Goal: Find contact information: Find contact information

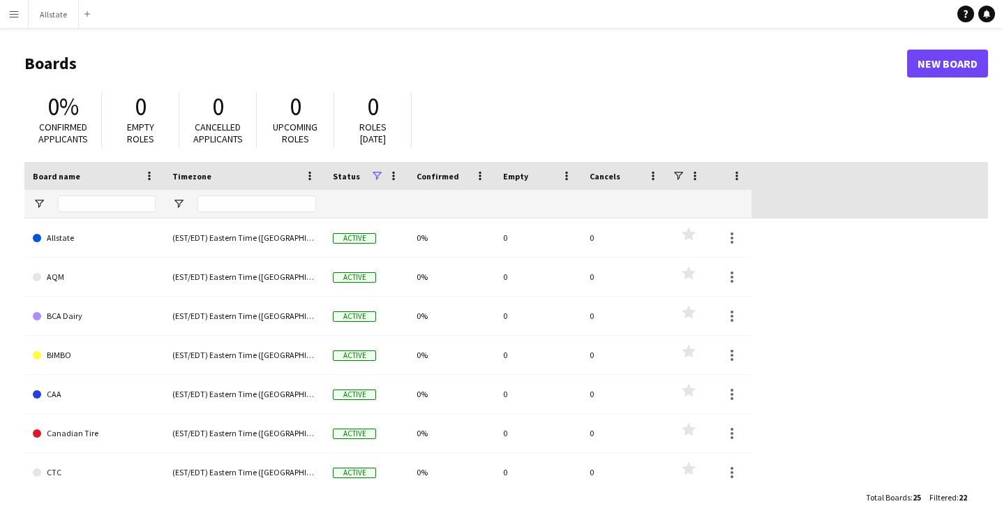
click at [23, 24] on button "Menu" at bounding box center [14, 14] width 28 height 28
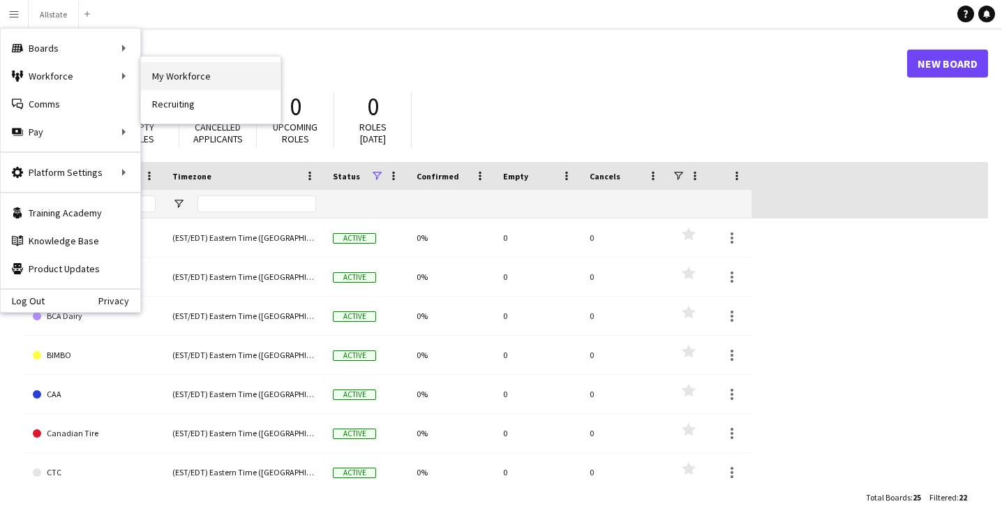
click at [192, 73] on link "My Workforce" at bounding box center [211, 76] width 140 height 28
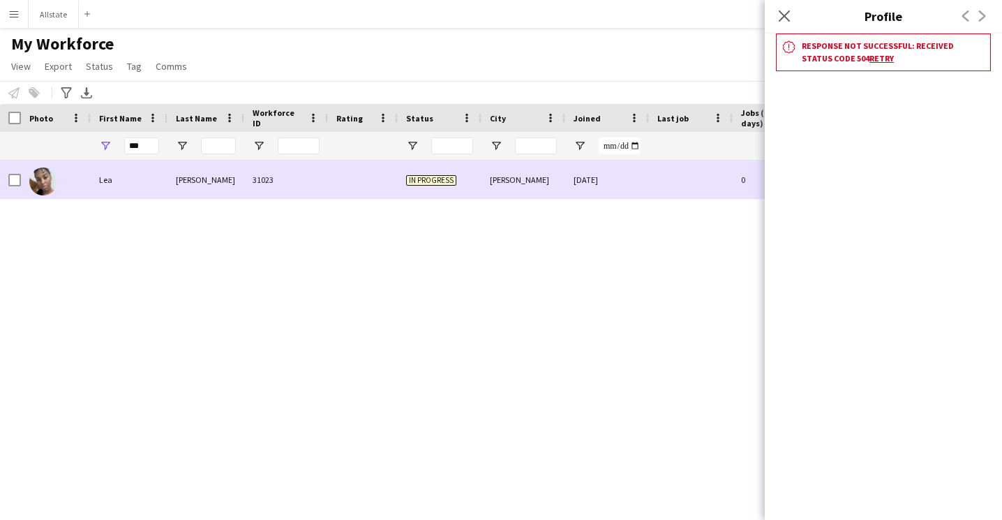
click at [88, 189] on div at bounding box center [56, 179] width 70 height 38
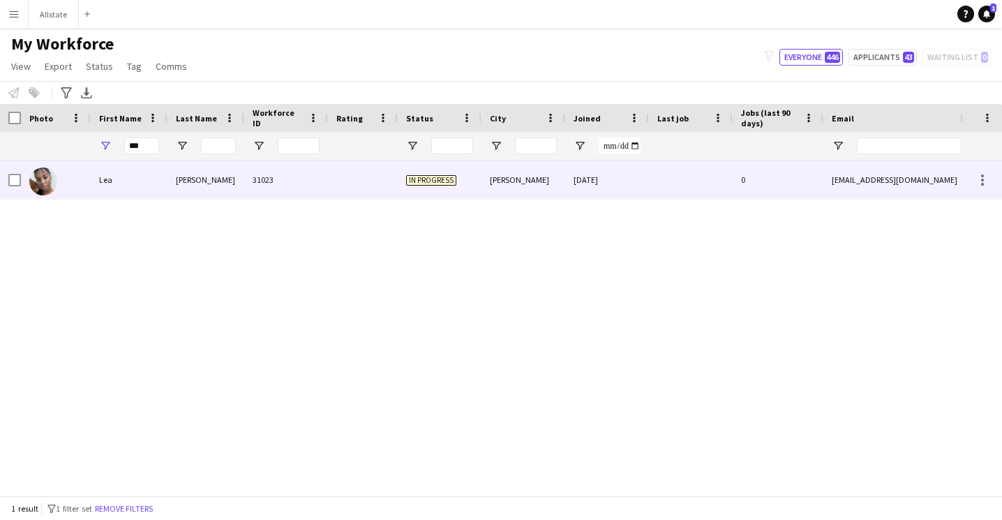
click at [88, 189] on div at bounding box center [56, 179] width 70 height 38
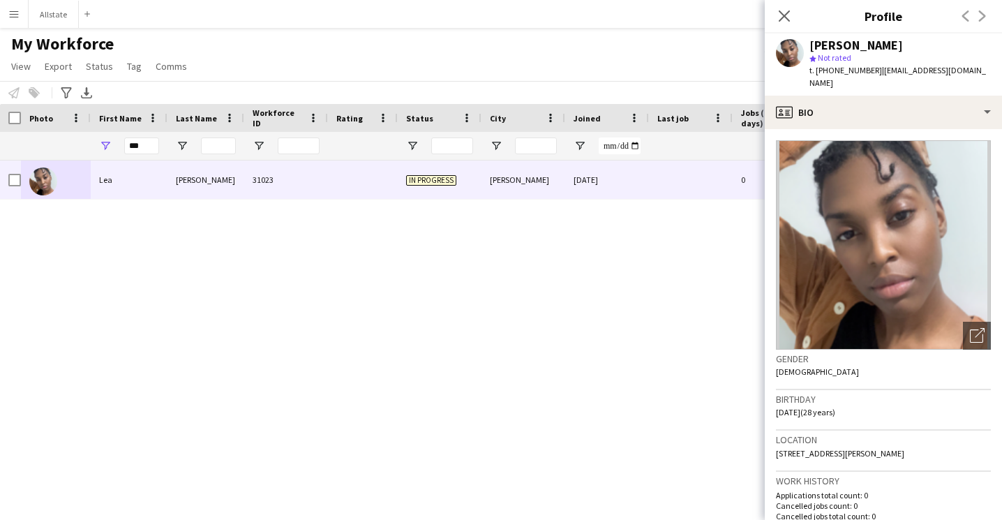
click at [883, 366] on div "Gender [DEMOGRAPHIC_DATA]" at bounding box center [883, 370] width 215 height 40
drag, startPoint x: 959, startPoint y: 72, endPoint x: 871, endPoint y: 72, distance: 87.2
click at [871, 72] on span "| [EMAIL_ADDRESS][DOMAIN_NAME]" at bounding box center [897, 76] width 177 height 23
copy span "[EMAIL_ADDRESS][DOMAIN_NAME]"
drag, startPoint x: 866, startPoint y: 70, endPoint x: 825, endPoint y: 73, distance: 40.5
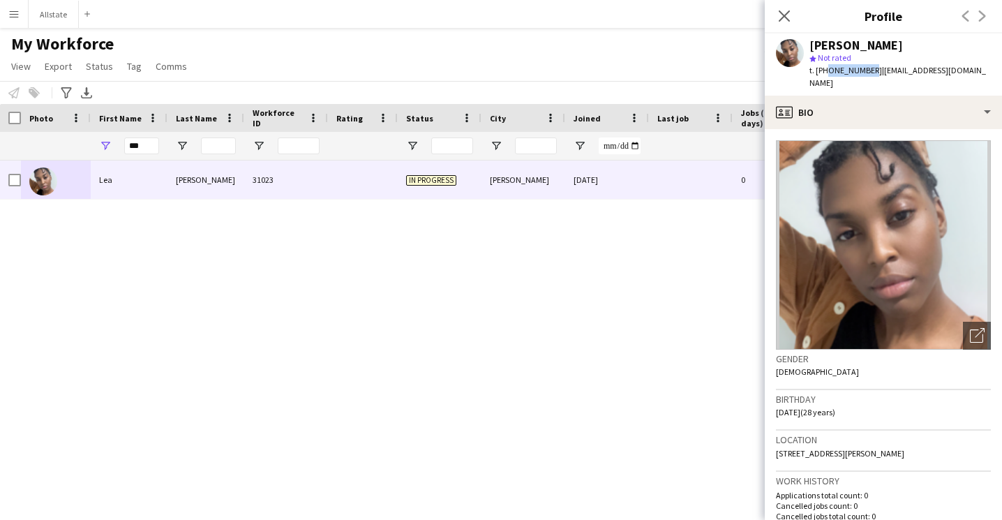
click at [825, 73] on span "t. [PHONE_NUMBER]" at bounding box center [845, 70] width 73 height 10
copy span "9056993402"
drag, startPoint x: 147, startPoint y: 147, endPoint x: 79, endPoint y: 147, distance: 68.4
click at [79, 147] on div "***" at bounding box center [756, 146] width 1512 height 28
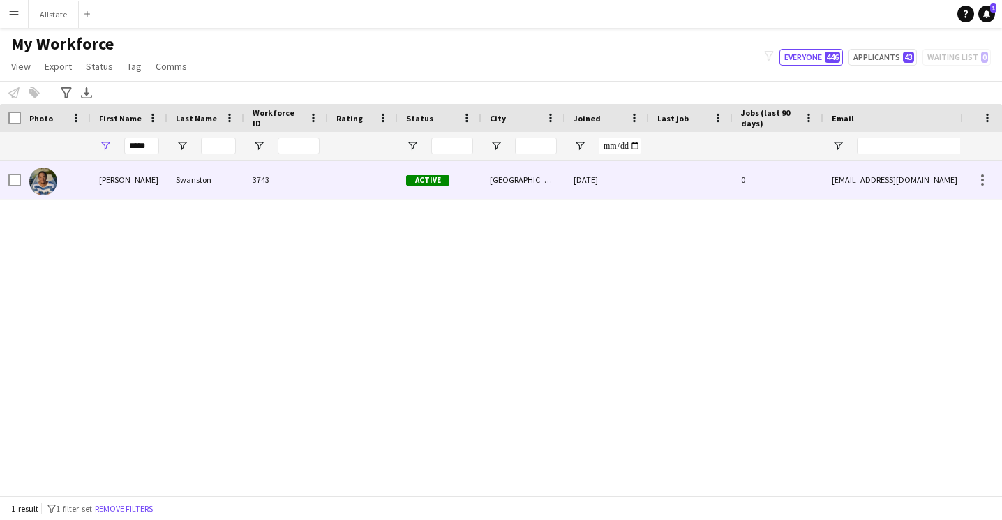
click at [165, 181] on div "[PERSON_NAME]" at bounding box center [129, 179] width 77 height 38
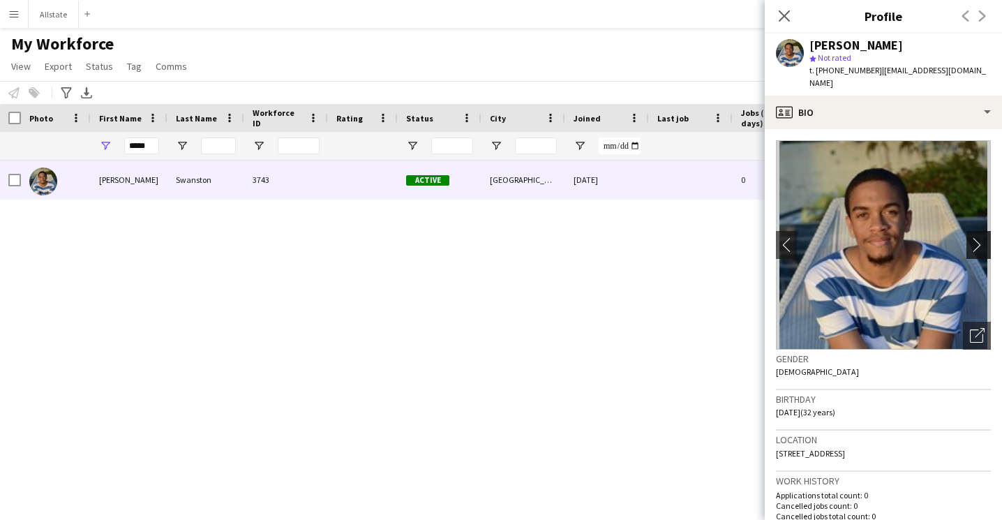
click at [977, 237] on app-icon "chevron-right" at bounding box center [981, 244] width 22 height 15
click at [906, 376] on div "Gender [DEMOGRAPHIC_DATA]" at bounding box center [883, 370] width 215 height 40
click at [975, 239] on app-icon "chevron-right" at bounding box center [981, 244] width 22 height 15
drag, startPoint x: 960, startPoint y: 71, endPoint x: 871, endPoint y: 73, distance: 89.3
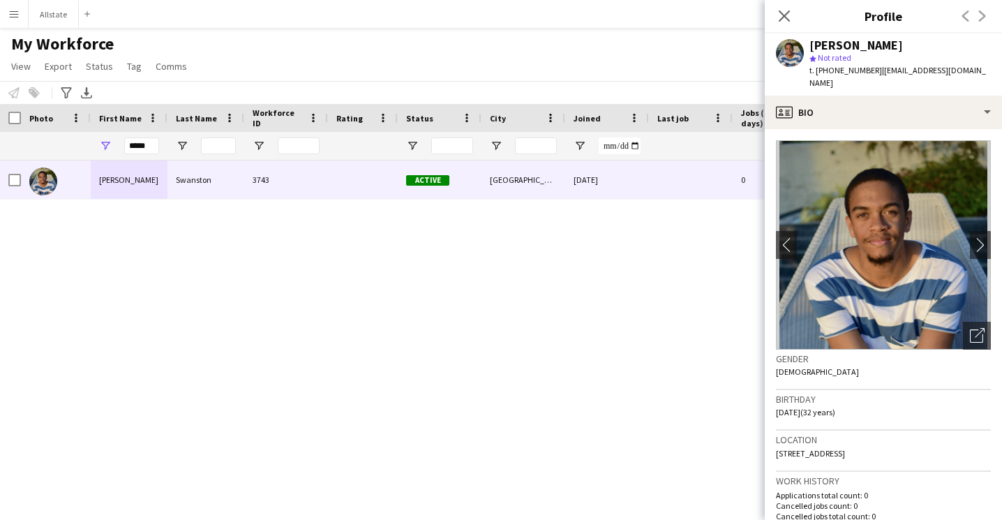
click at [871, 73] on div "[PERSON_NAME] star Not rated t. [PHONE_NUMBER] | [EMAIL_ADDRESS][DOMAIN_NAME]" at bounding box center [883, 64] width 237 height 62
copy span "[EMAIL_ADDRESS][DOMAIN_NAME]"
drag, startPoint x: 865, startPoint y: 72, endPoint x: 824, endPoint y: 74, distance: 41.2
click at [824, 74] on span "t. [PHONE_NUMBER]" at bounding box center [845, 70] width 73 height 10
copy span "7802385085"
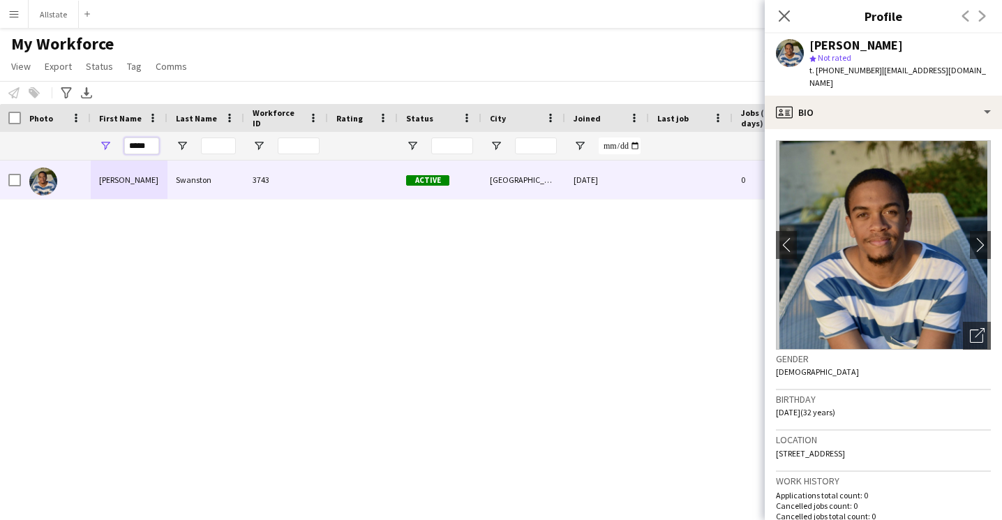
drag, startPoint x: 156, startPoint y: 147, endPoint x: 102, endPoint y: 145, distance: 53.7
click at [102, 145] on div "*****" at bounding box center [129, 146] width 77 height 28
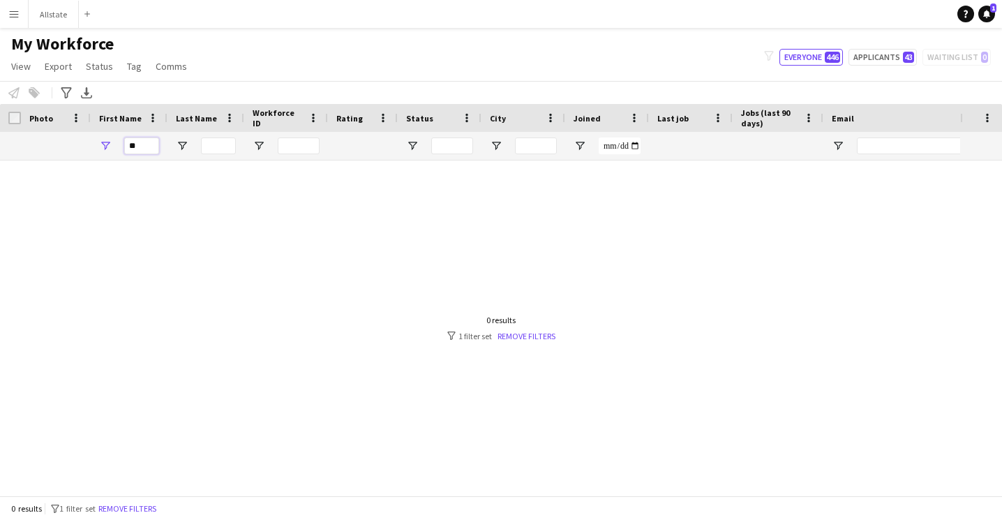
type input "*"
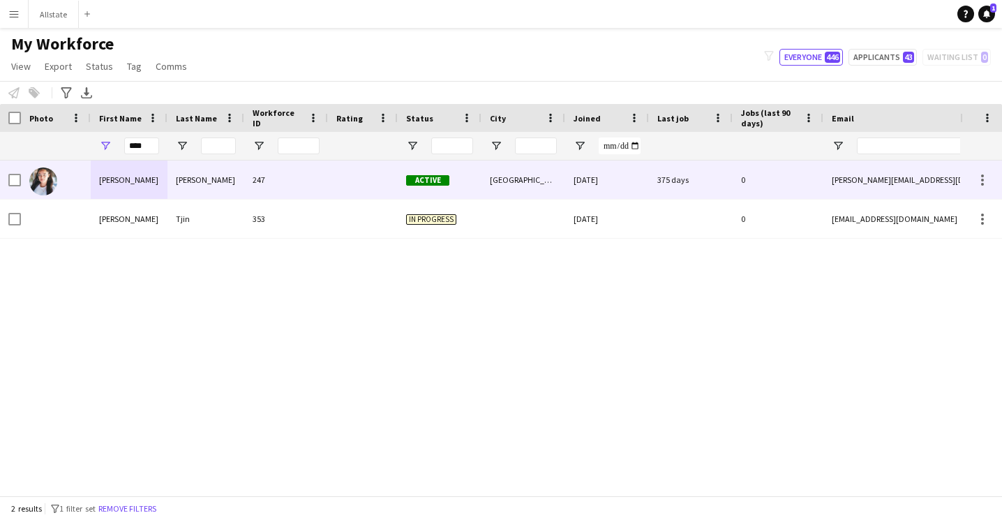
click at [351, 175] on div at bounding box center [363, 179] width 70 height 38
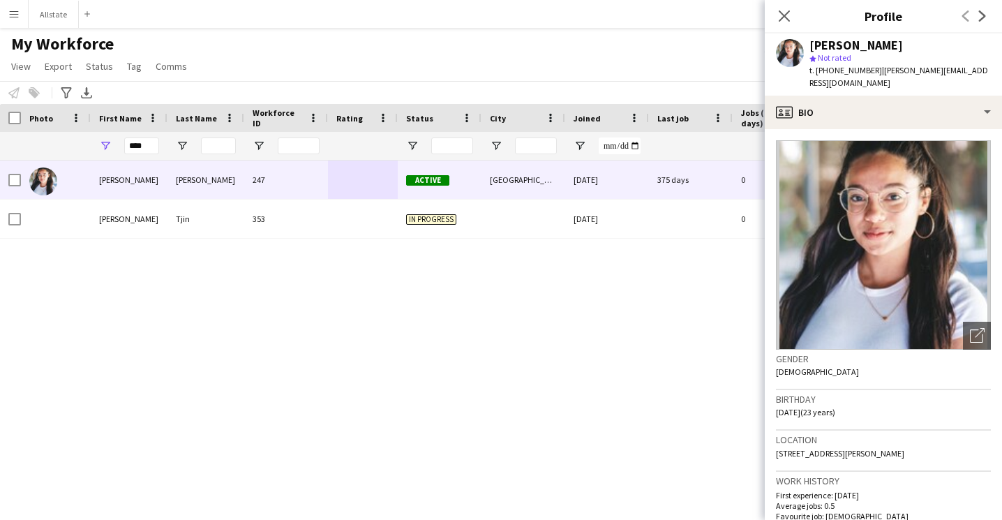
click at [895, 356] on div "Gender [DEMOGRAPHIC_DATA]" at bounding box center [883, 370] width 215 height 40
drag, startPoint x: 977, startPoint y: 70, endPoint x: 875, endPoint y: 70, distance: 101.9
click at [875, 70] on div "[PERSON_NAME] star Not rated t. [PHONE_NUMBER] | [PERSON_NAME][EMAIL_ADDRESS][D…" at bounding box center [883, 64] width 237 height 62
copy span "[EMAIL_ADDRESS][DOMAIN_NAME]"
click at [955, 70] on span "| [PERSON_NAME][EMAIL_ADDRESS][DOMAIN_NAME]" at bounding box center [898, 76] width 179 height 23
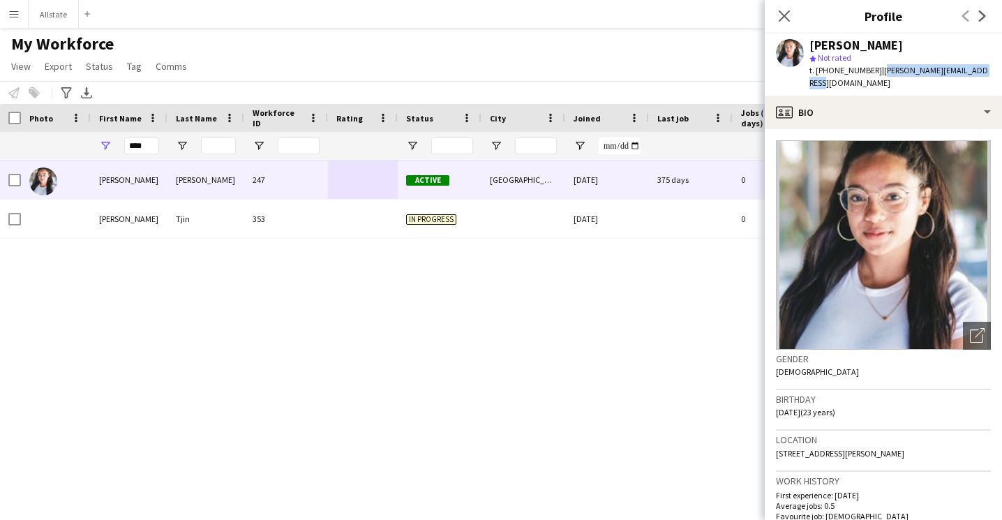
drag, startPoint x: 975, startPoint y: 72, endPoint x: 873, endPoint y: 74, distance: 101.9
click at [873, 74] on span "| [PERSON_NAME][EMAIL_ADDRESS][DOMAIN_NAME]" at bounding box center [898, 76] width 179 height 23
copy span "[PERSON_NAME][EMAIL_ADDRESS][DOMAIN_NAME]"
drag, startPoint x: 865, startPoint y: 72, endPoint x: 825, endPoint y: 68, distance: 40.6
click at [825, 68] on span "t. [PHONE_NUMBER]" at bounding box center [845, 70] width 73 height 10
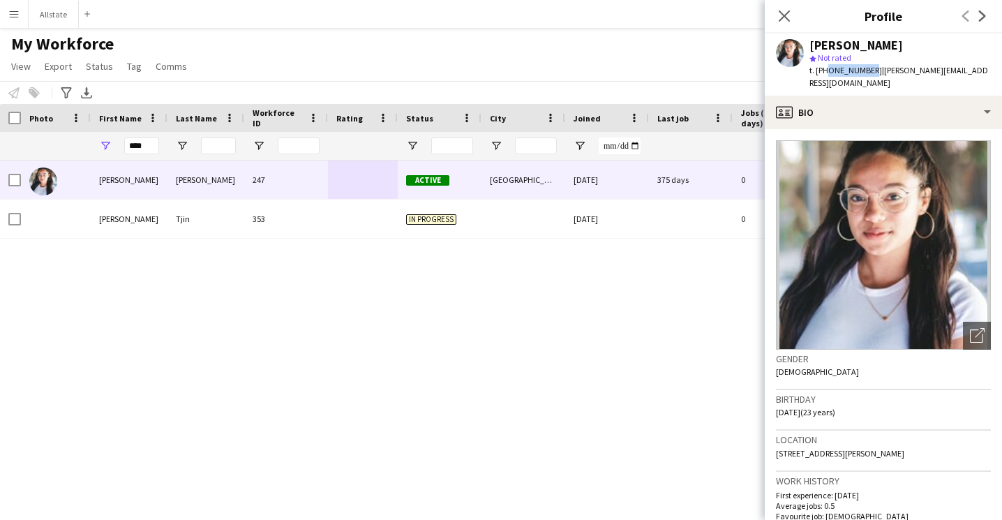
copy span "6472260306"
drag, startPoint x: 155, startPoint y: 147, endPoint x: 102, endPoint y: 146, distance: 53.0
click at [102, 146] on div "****" at bounding box center [129, 146] width 77 height 28
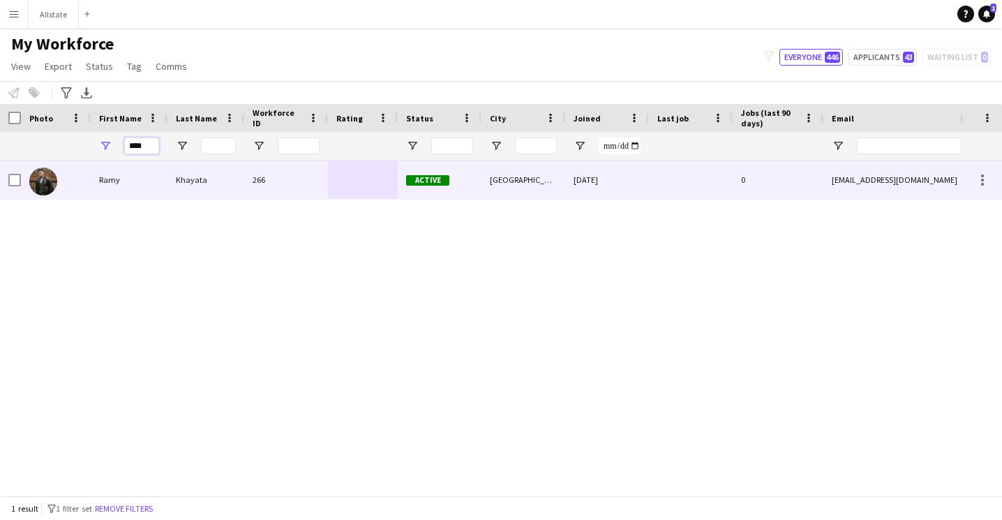
type input "****"
click at [86, 179] on div at bounding box center [56, 179] width 70 height 38
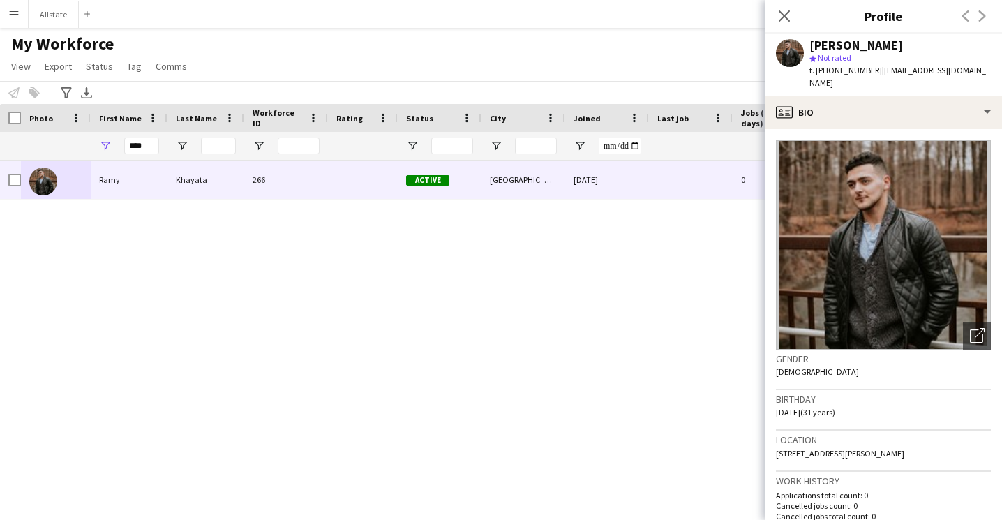
click at [919, 368] on div "Gender [DEMOGRAPHIC_DATA]" at bounding box center [883, 370] width 215 height 40
click at [840, 352] on h3 "Gender" at bounding box center [883, 358] width 215 height 13
drag, startPoint x: 962, startPoint y: 68, endPoint x: 873, endPoint y: 76, distance: 89.7
click at [873, 76] on div "[PERSON_NAME] star Not rated t. [PHONE_NUMBER] | [EMAIL_ADDRESS][DOMAIN_NAME]" at bounding box center [883, 64] width 237 height 62
click at [968, 74] on div "[PERSON_NAME] star Not rated t. [PHONE_NUMBER] | [EMAIL_ADDRESS][DOMAIN_NAME]" at bounding box center [883, 64] width 237 height 62
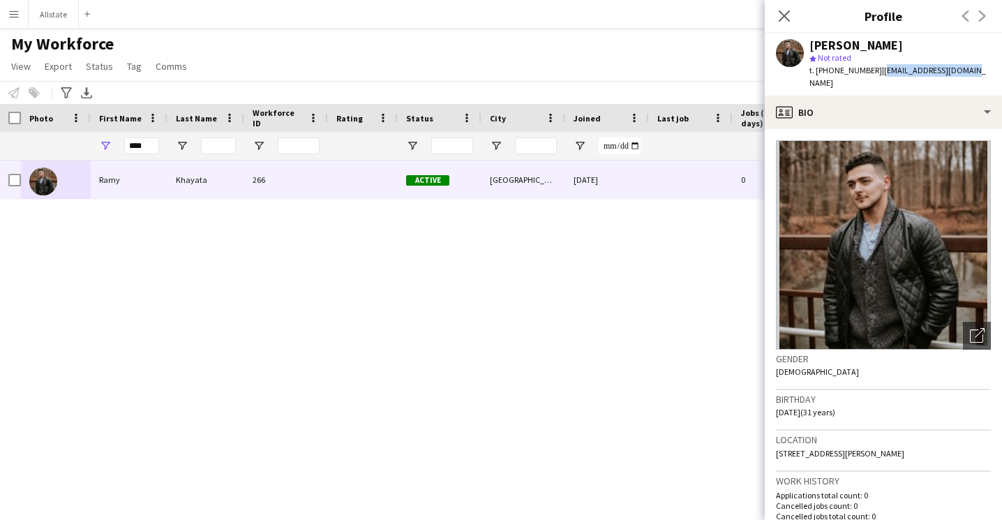
drag, startPoint x: 965, startPoint y: 72, endPoint x: 872, endPoint y: 74, distance: 92.8
click at [872, 74] on div "[PERSON_NAME] star Not rated t. [PHONE_NUMBER] | [EMAIL_ADDRESS][DOMAIN_NAME]" at bounding box center [883, 64] width 237 height 62
copy span "[EMAIL_ADDRESS][DOMAIN_NAME]"
drag, startPoint x: 864, startPoint y: 74, endPoint x: 825, endPoint y: 74, distance: 39.1
click at [825, 74] on span "t. [PHONE_NUMBER]" at bounding box center [845, 70] width 73 height 10
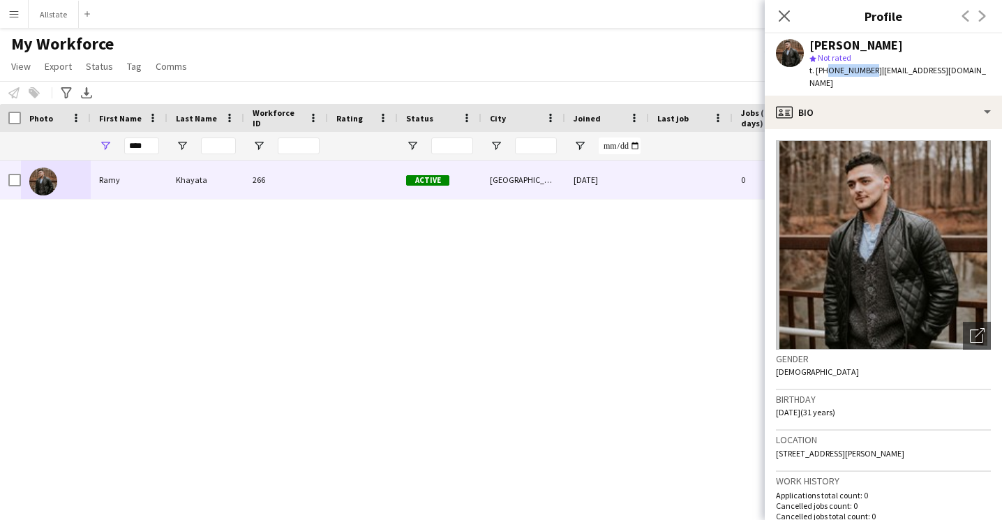
copy span "6472427013"
drag, startPoint x: 151, startPoint y: 150, endPoint x: 112, endPoint y: 149, distance: 39.8
click at [112, 150] on div "****" at bounding box center [129, 146] width 77 height 28
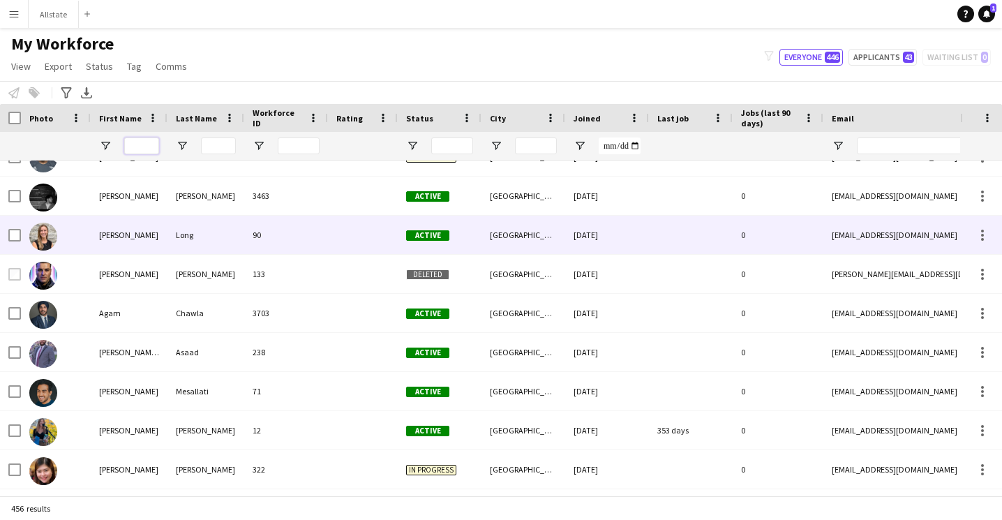
scroll to position [384, 0]
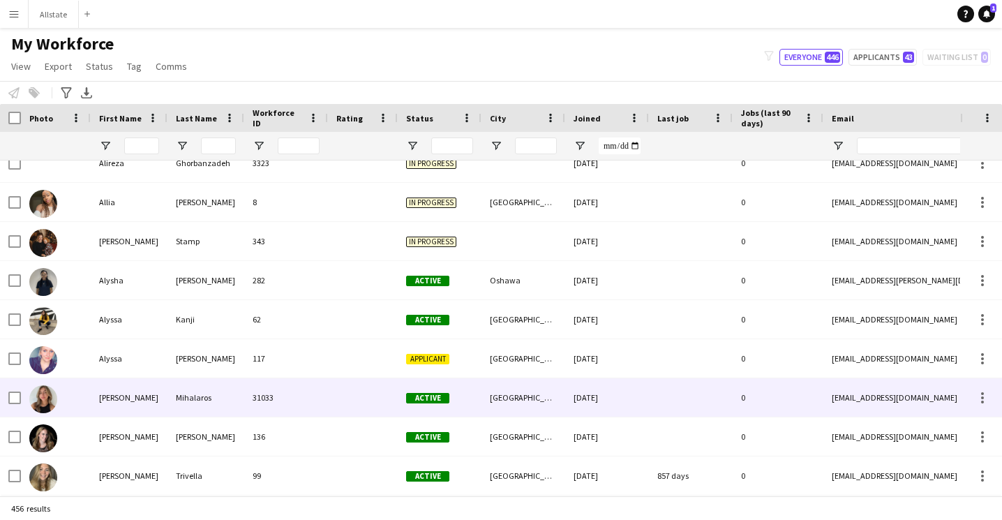
click at [186, 393] on div "Mihalaros" at bounding box center [205, 397] width 77 height 38
